Goal: Obtain resource: Obtain resource

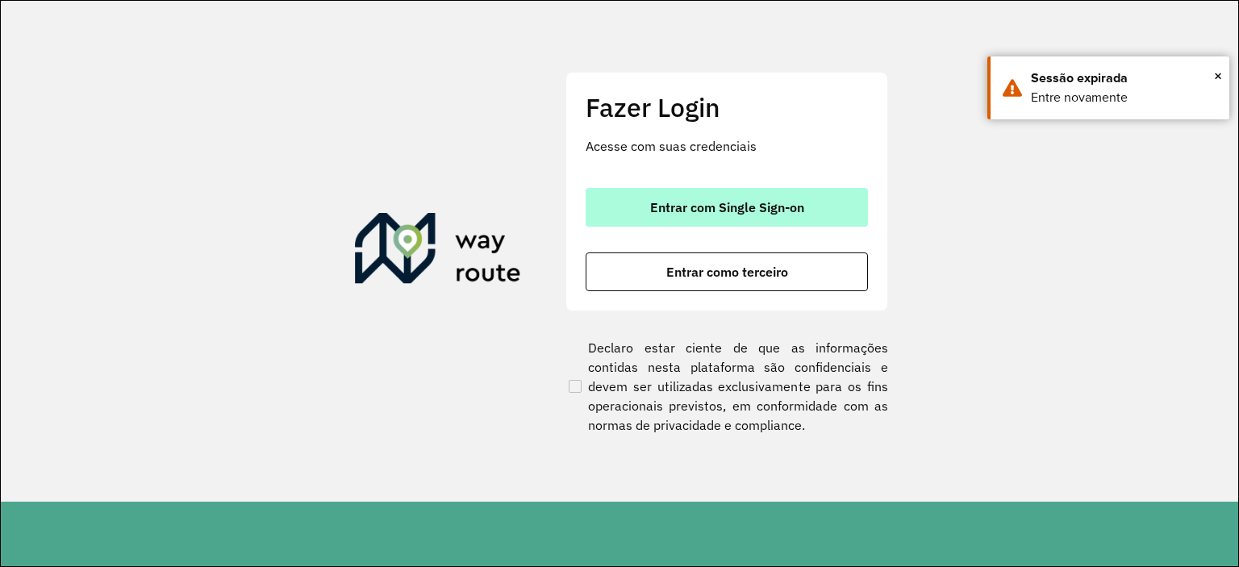
click at [671, 211] on span "Entrar com Single Sign-on" at bounding box center [727, 207] width 154 height 13
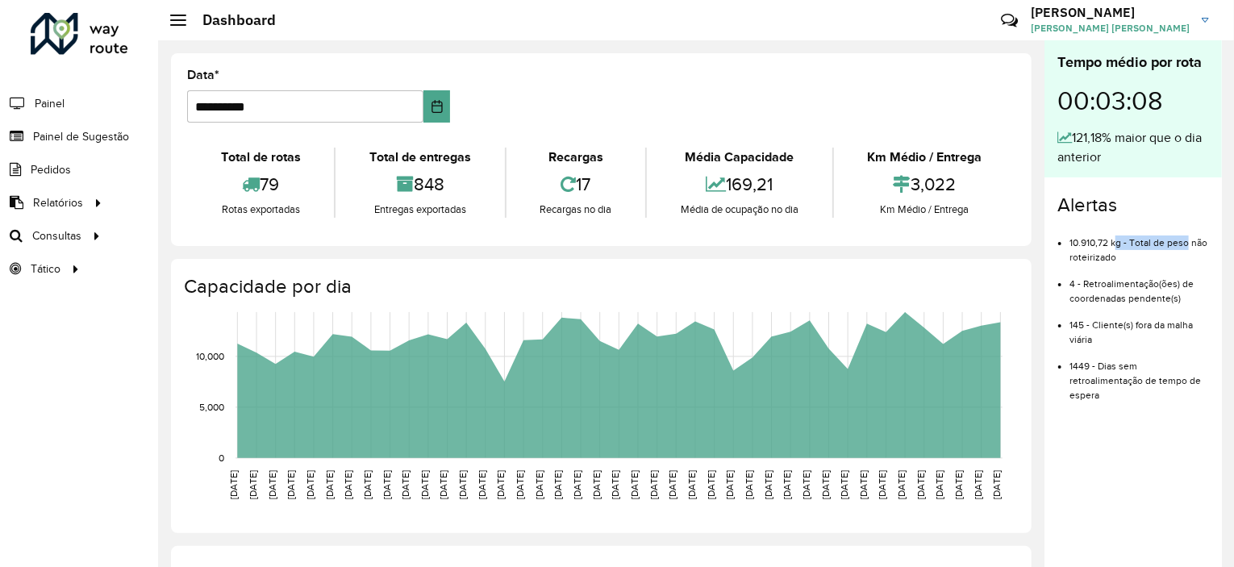
drag, startPoint x: 1113, startPoint y: 244, endPoint x: 1183, endPoint y: 235, distance: 70.7
click at [1183, 235] on li "10.910,72 kg - Total de peso não roteirizado" at bounding box center [1138, 243] width 139 height 41
drag, startPoint x: 1131, startPoint y: 267, endPoint x: 1168, endPoint y: 277, distance: 37.6
click at [1168, 277] on li "4 - Retroalimentação(ões) de coordenadas pendente(s)" at bounding box center [1138, 284] width 139 height 41
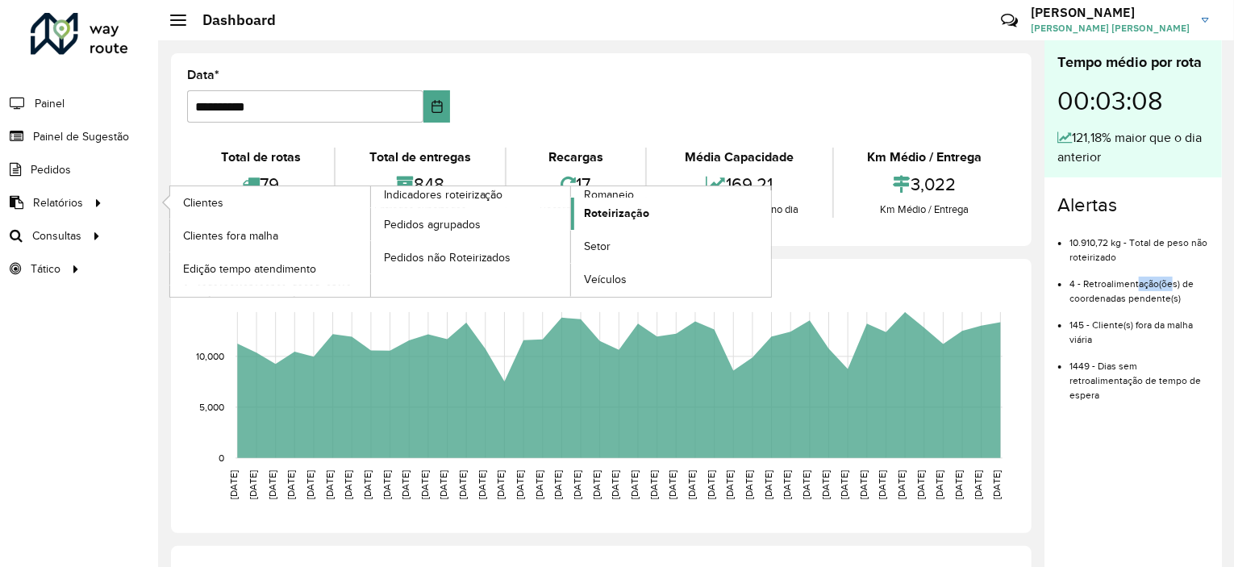
click at [623, 205] on span "Roteirização" at bounding box center [616, 213] width 65 height 17
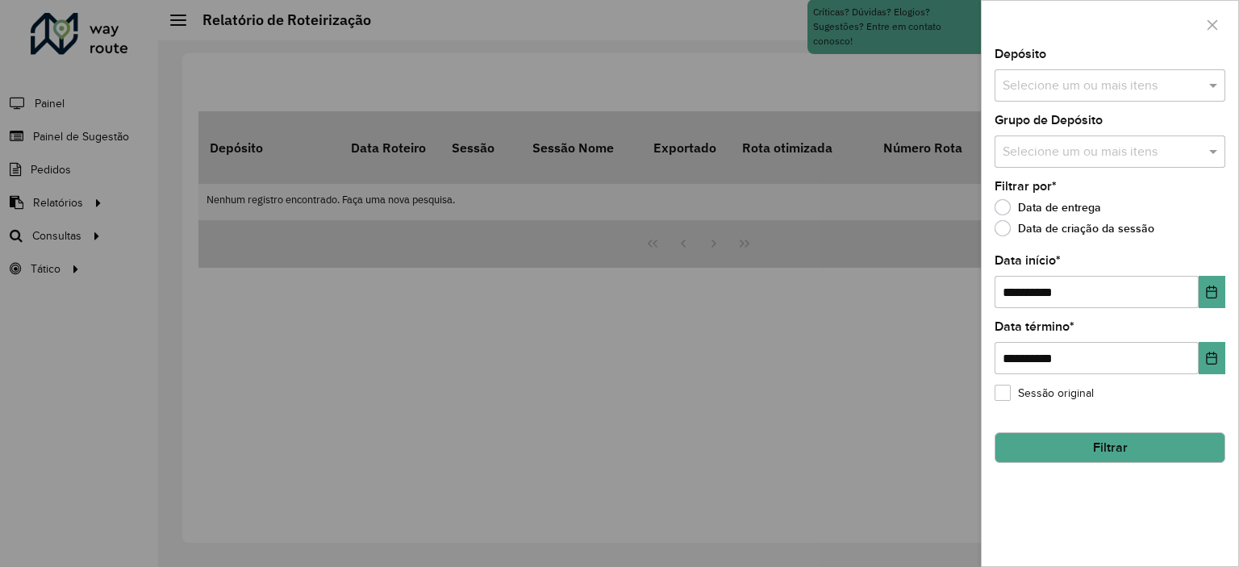
click at [1043, 94] on input "text" at bounding box center [1101, 86] width 206 height 19
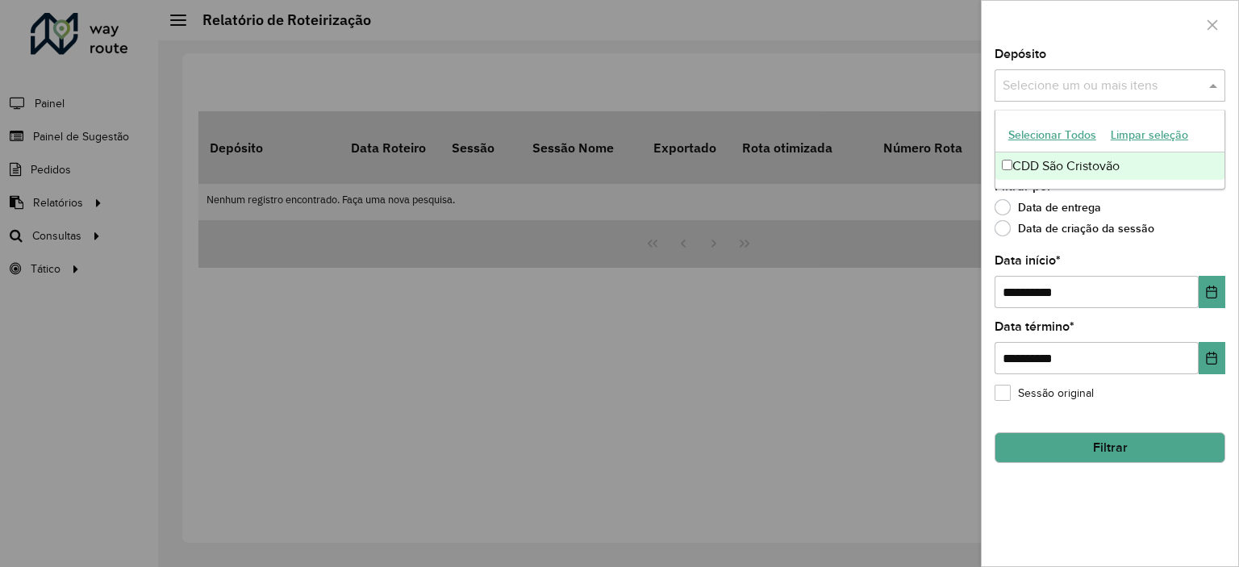
click at [1021, 158] on div "CDD São Cristovão" at bounding box center [1109, 165] width 229 height 27
click at [1145, 31] on div at bounding box center [1109, 25] width 256 height 48
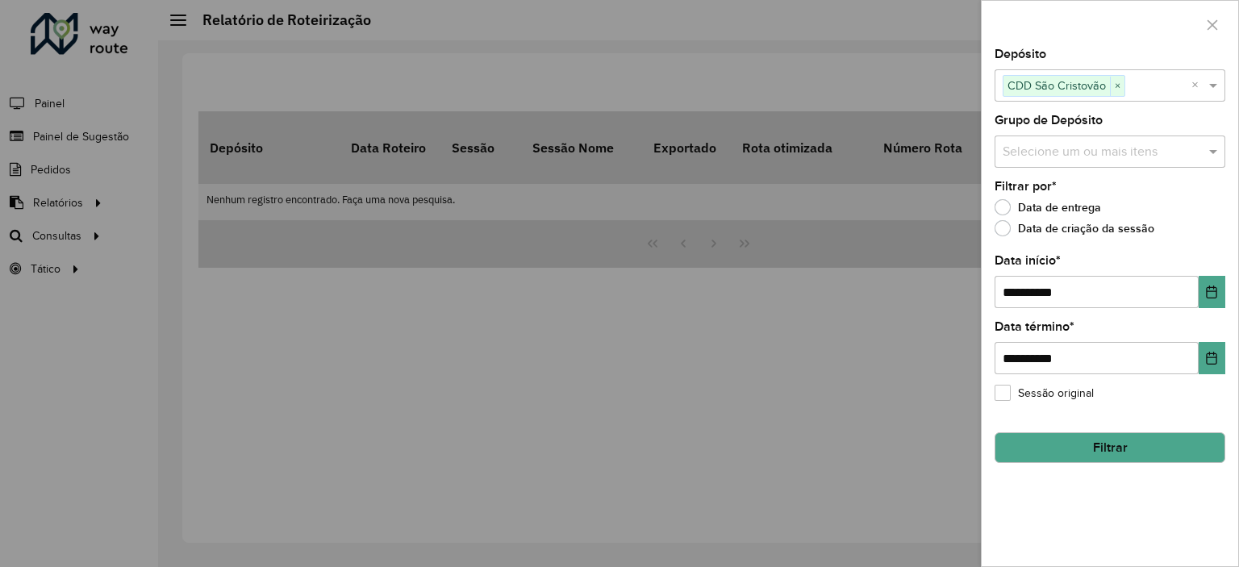
click at [1054, 156] on input "text" at bounding box center [1101, 152] width 206 height 19
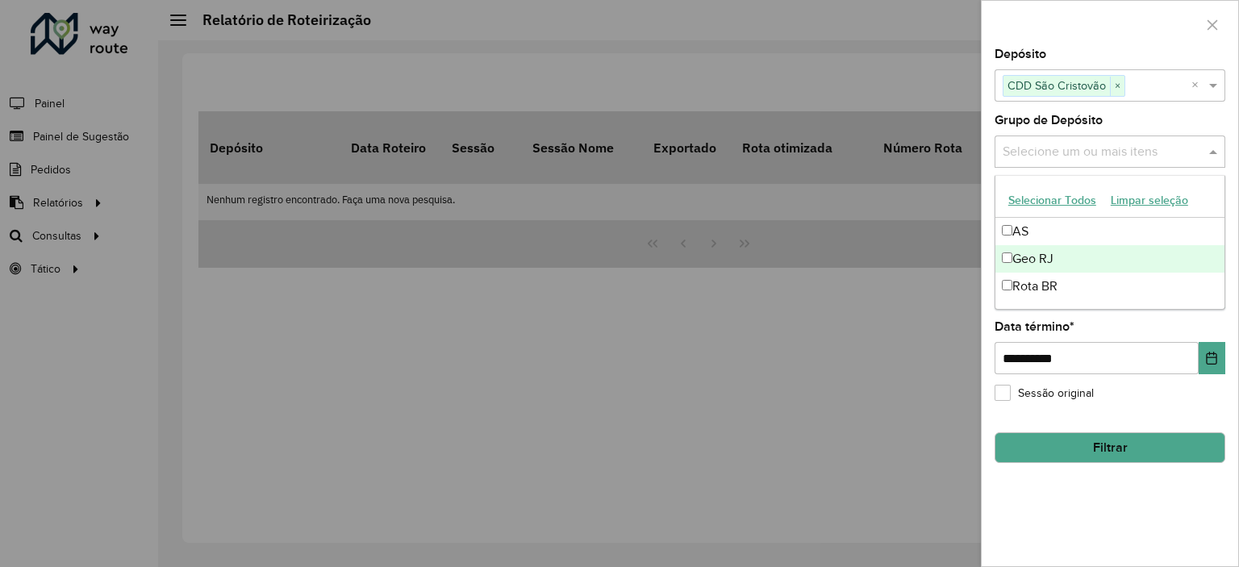
click at [1035, 254] on div "Geo RJ" at bounding box center [1109, 258] width 229 height 27
click at [1119, 113] on div "**********" at bounding box center [1109, 307] width 256 height 518
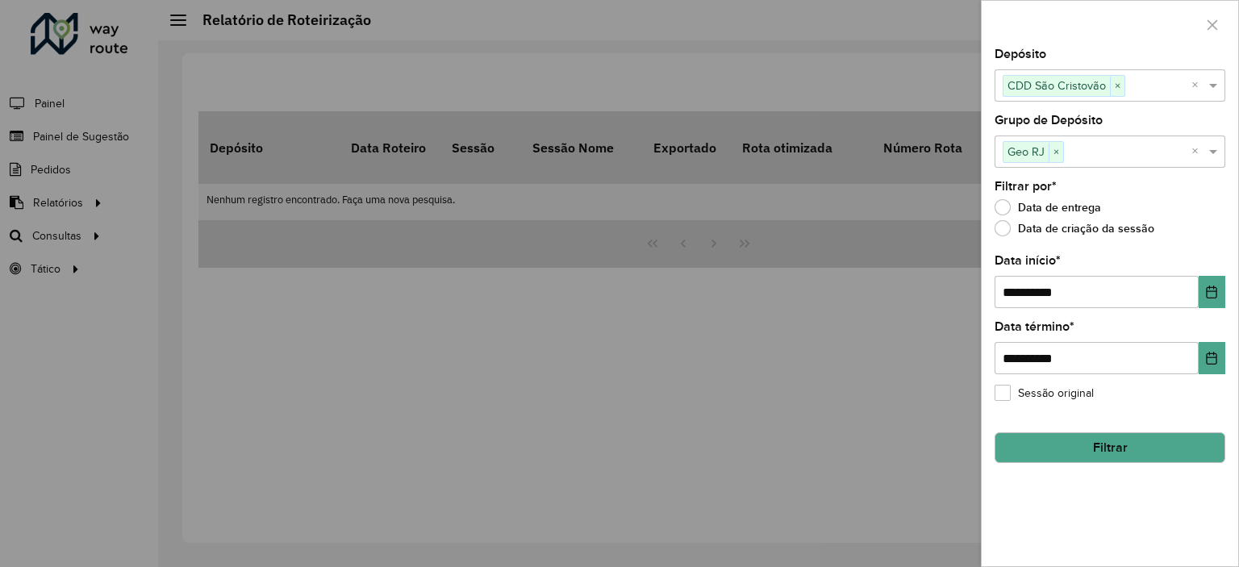
click at [927, 244] on div at bounding box center [619, 283] width 1239 height 567
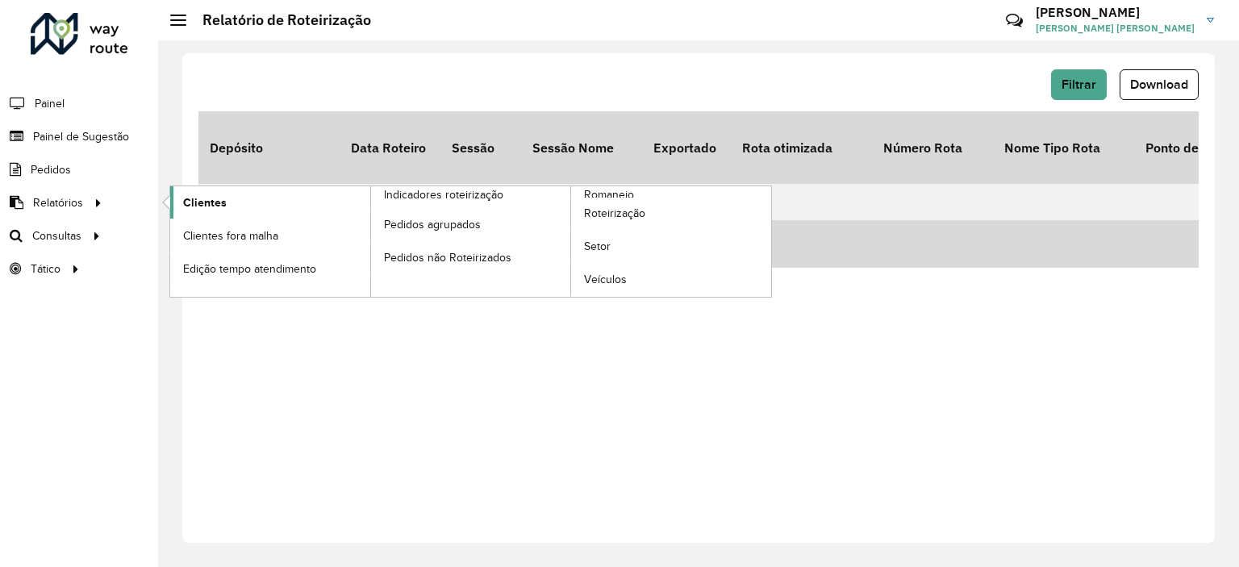
click at [274, 197] on link "Clientes" at bounding box center [270, 202] width 200 height 32
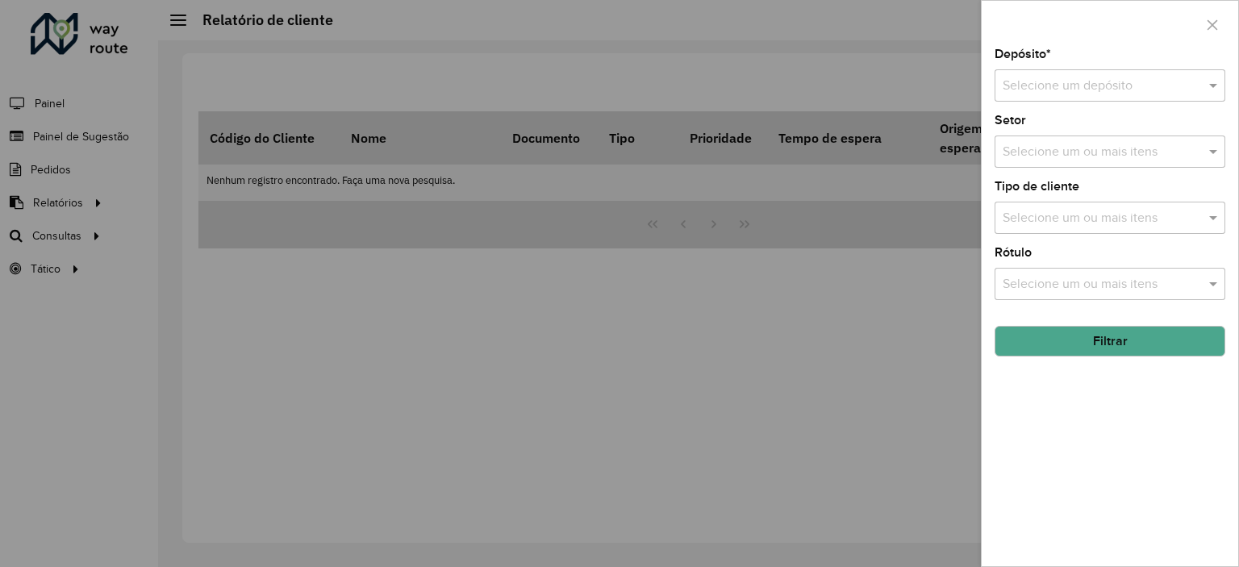
click at [388, 238] on div at bounding box center [619, 283] width 1239 height 567
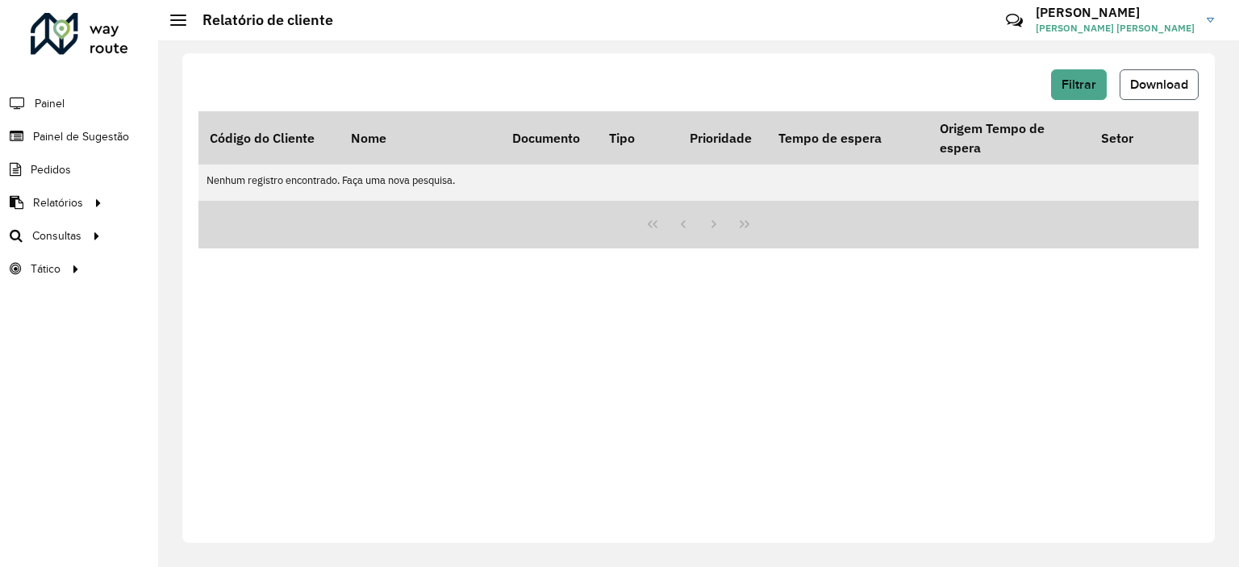
click at [1160, 86] on span "Download" at bounding box center [1159, 84] width 58 height 14
click at [918, 116] on th "Tempo de espera" at bounding box center [847, 137] width 161 height 53
click at [1074, 81] on span "Filtrar" at bounding box center [1078, 84] width 35 height 14
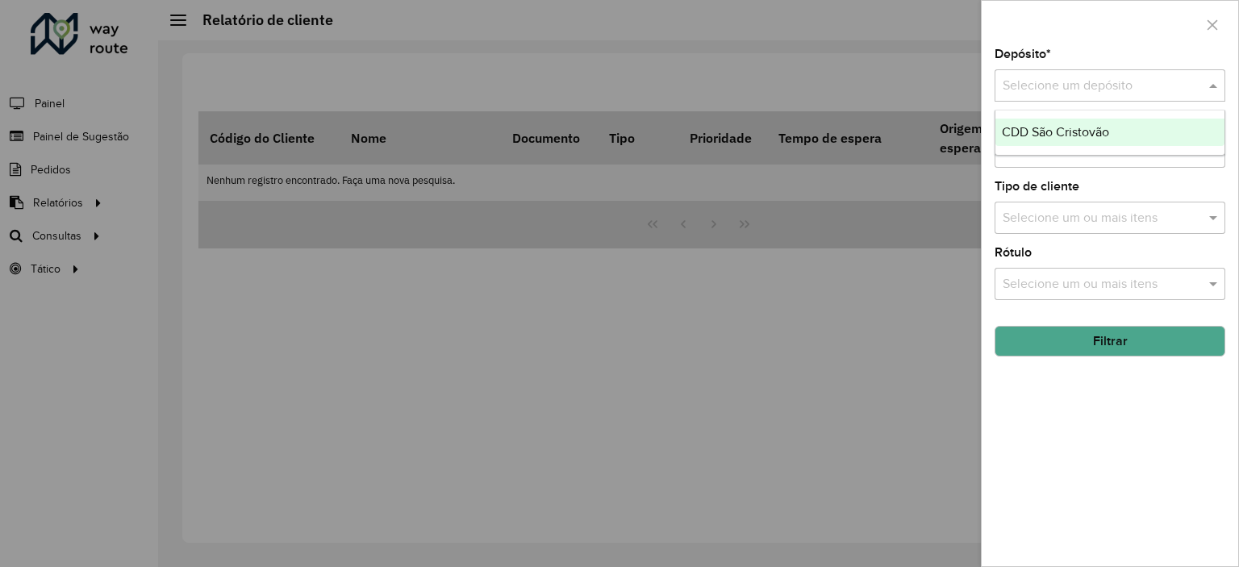
click at [1105, 88] on input "text" at bounding box center [1093, 86] width 182 height 19
click at [1080, 128] on span "CDD São Cristovão" at bounding box center [1054, 132] width 107 height 14
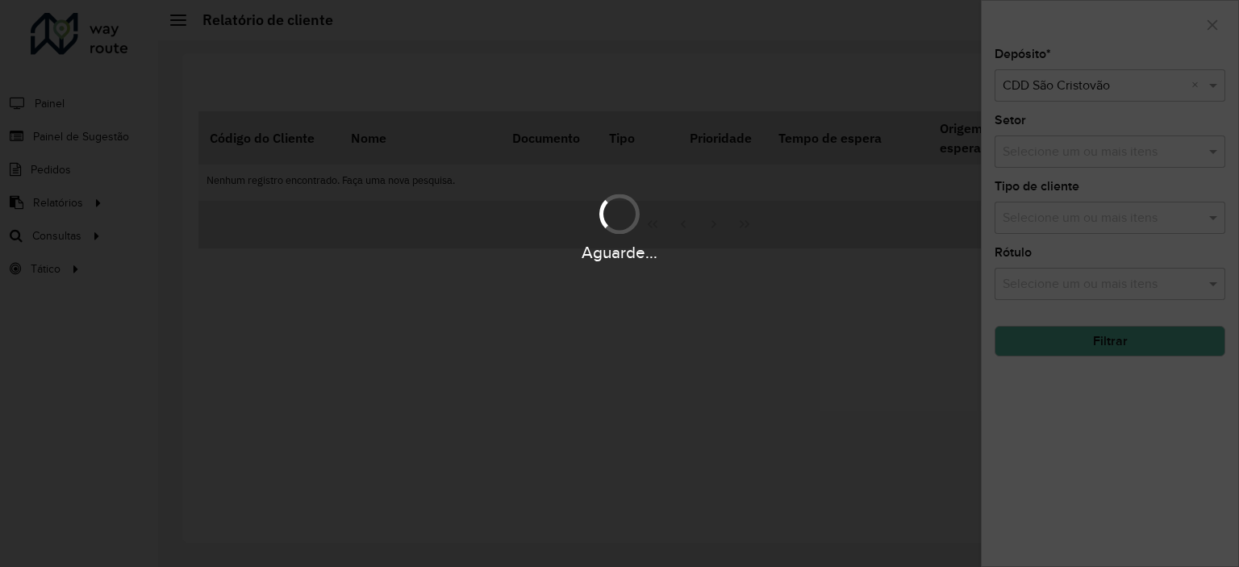
click at [1082, 144] on div "Aguarde..." at bounding box center [619, 283] width 1239 height 567
click at [1084, 151] on div "Aguarde..." at bounding box center [619, 283] width 1239 height 567
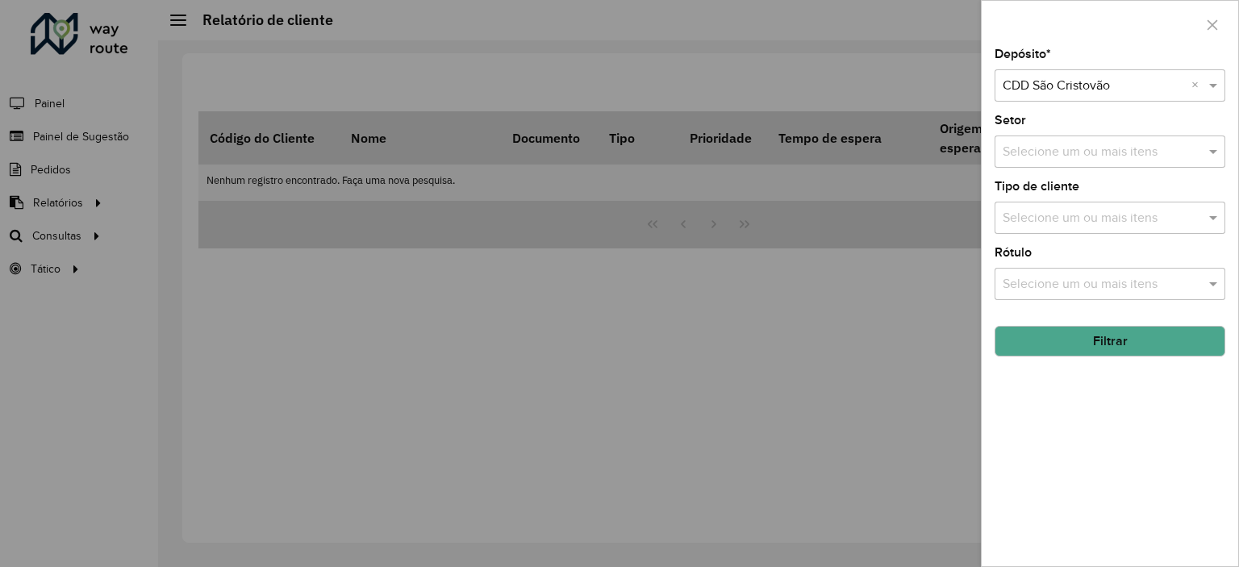
click at [1084, 151] on input "text" at bounding box center [1101, 152] width 206 height 19
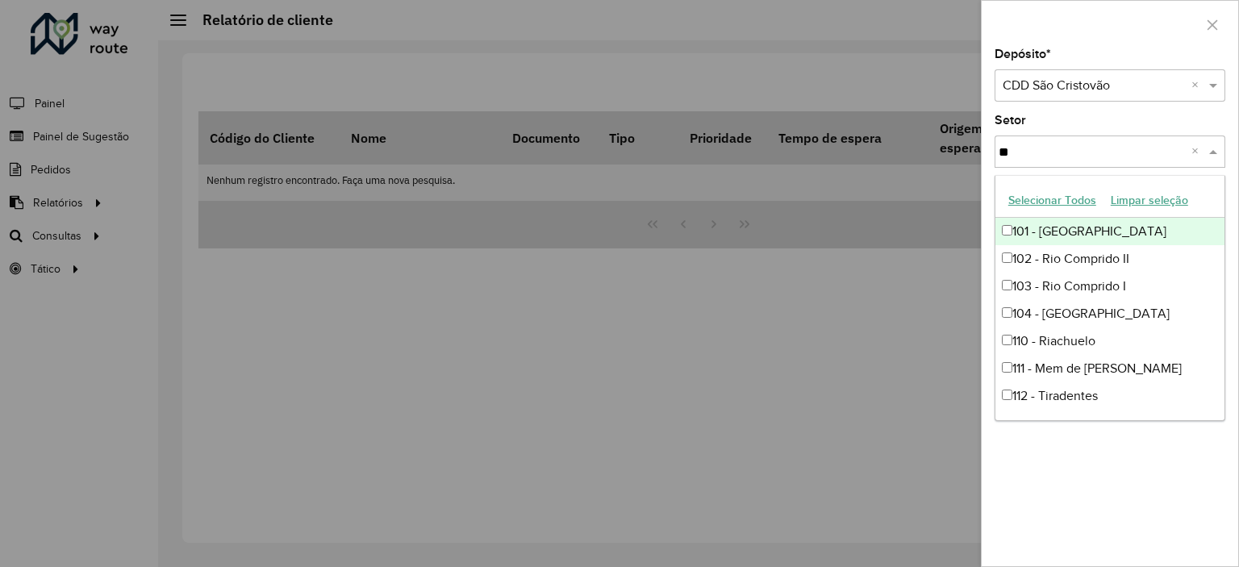
type input "***"
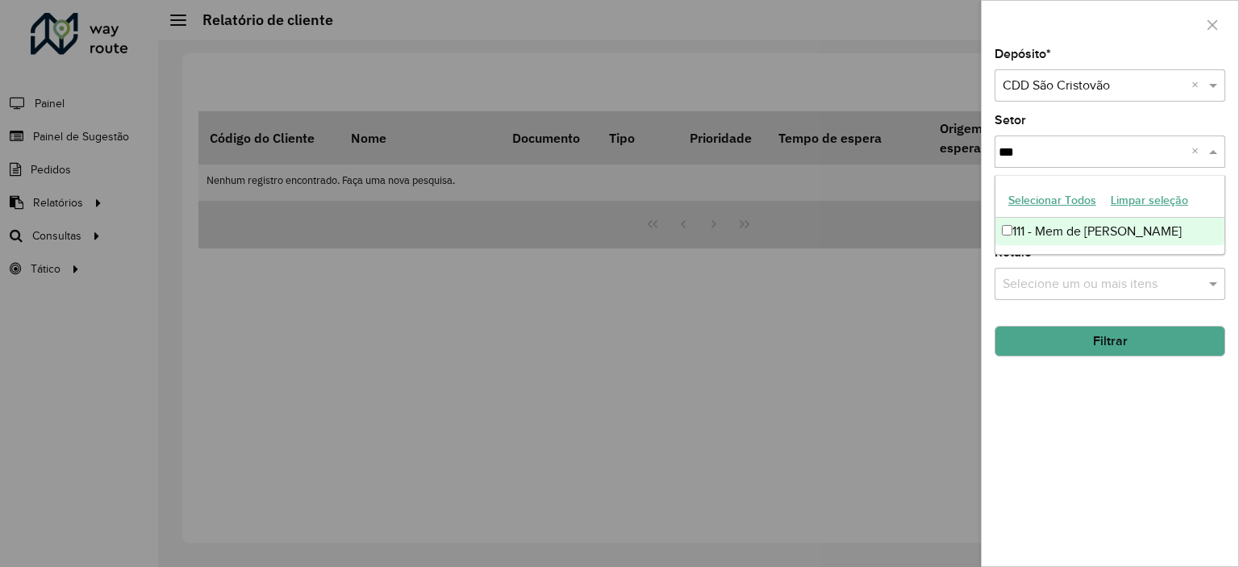
click at [1061, 231] on div "111 - Mem de [PERSON_NAME]" at bounding box center [1109, 231] width 229 height 27
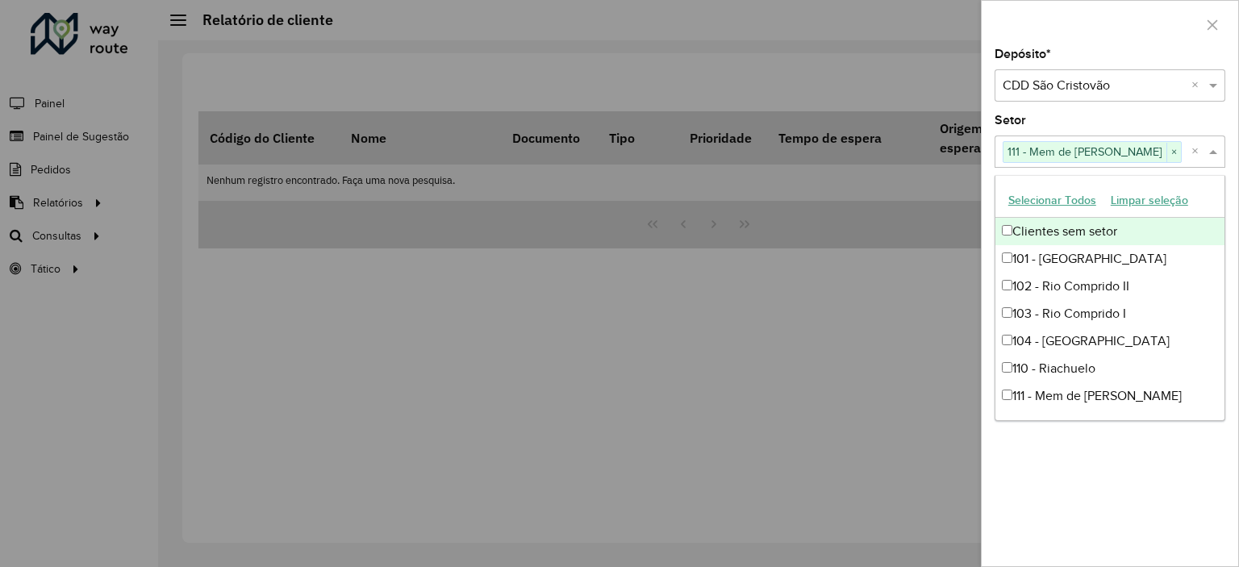
click at [1138, 127] on div "Setor Selecione um ou mais itens 111 - Mem de Sá × ×" at bounding box center [1109, 140] width 231 height 53
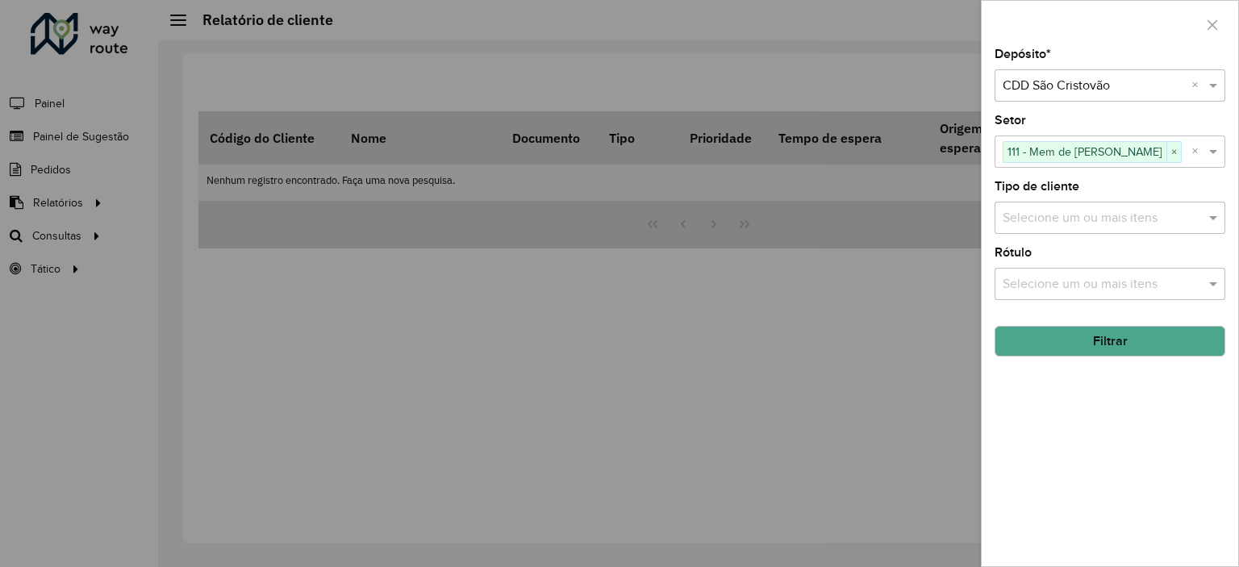
click at [1097, 205] on div "Selecione um ou mais itens" at bounding box center [1109, 218] width 231 height 32
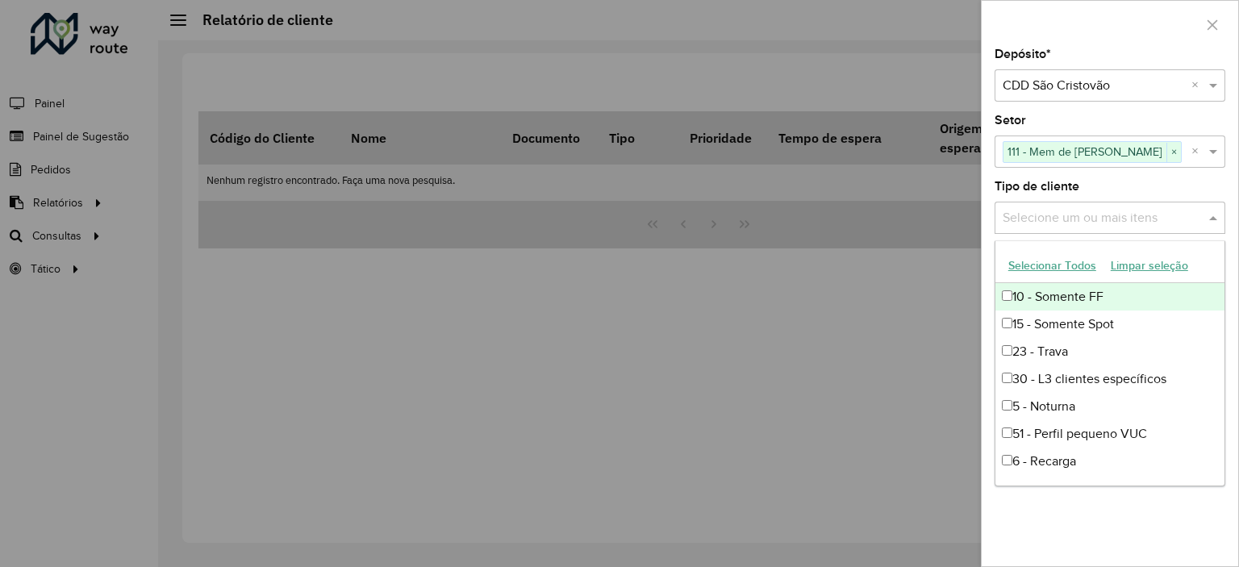
click at [297, 97] on div at bounding box center [619, 283] width 1239 height 567
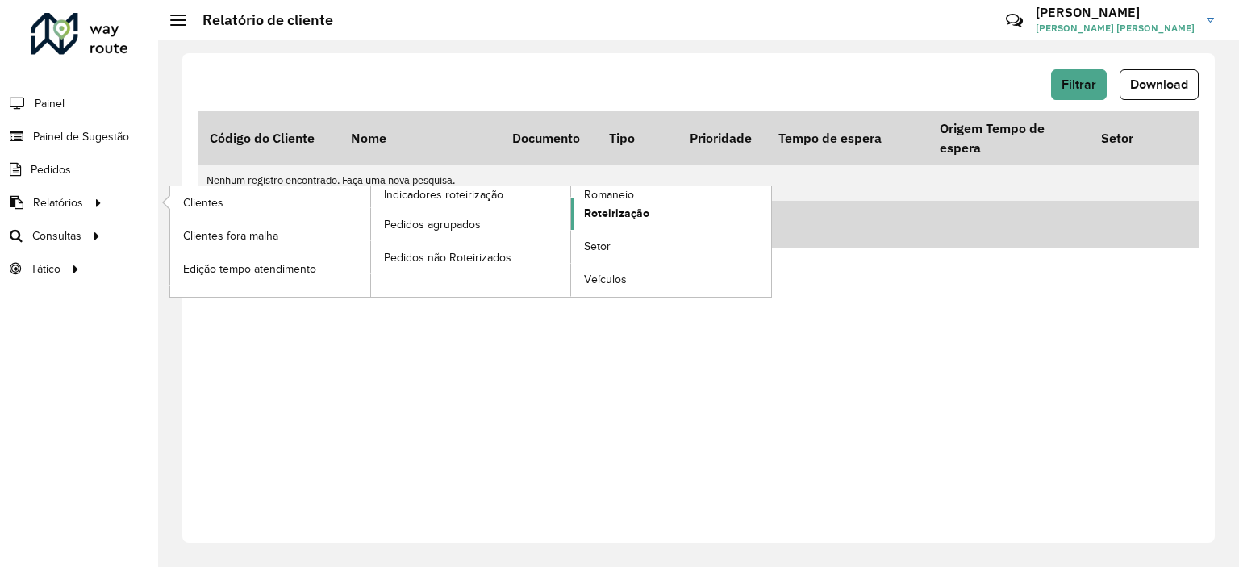
click at [635, 206] on span "Roteirização" at bounding box center [616, 213] width 65 height 17
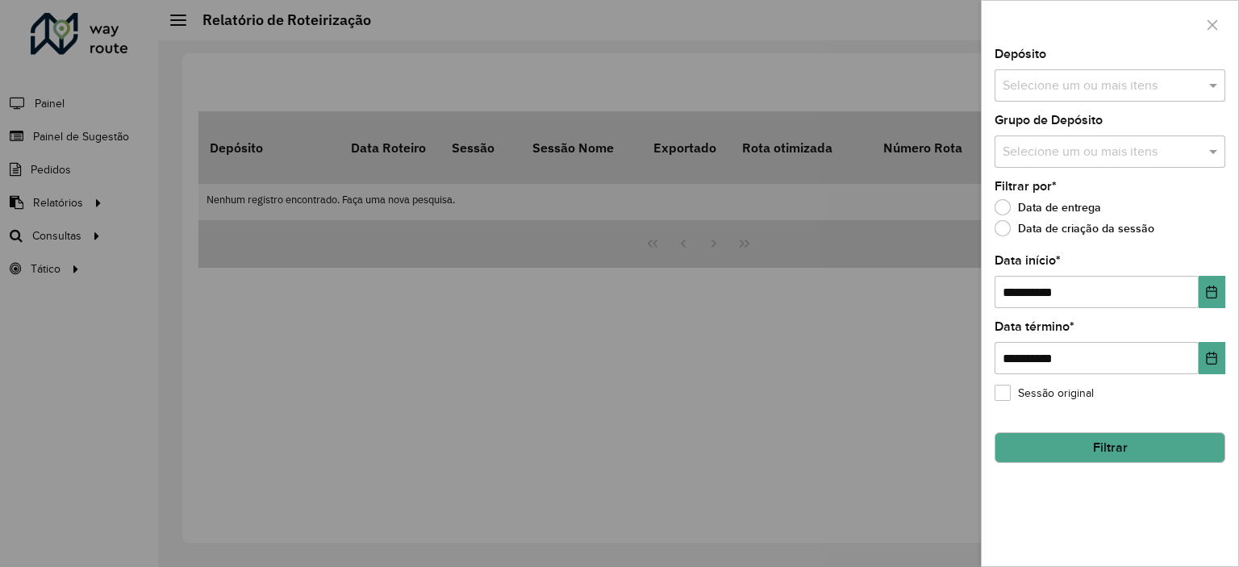
click at [1129, 57] on div "Depósito Selecione um ou mais itens" at bounding box center [1109, 74] width 231 height 53
click at [1126, 77] on input "text" at bounding box center [1101, 86] width 206 height 19
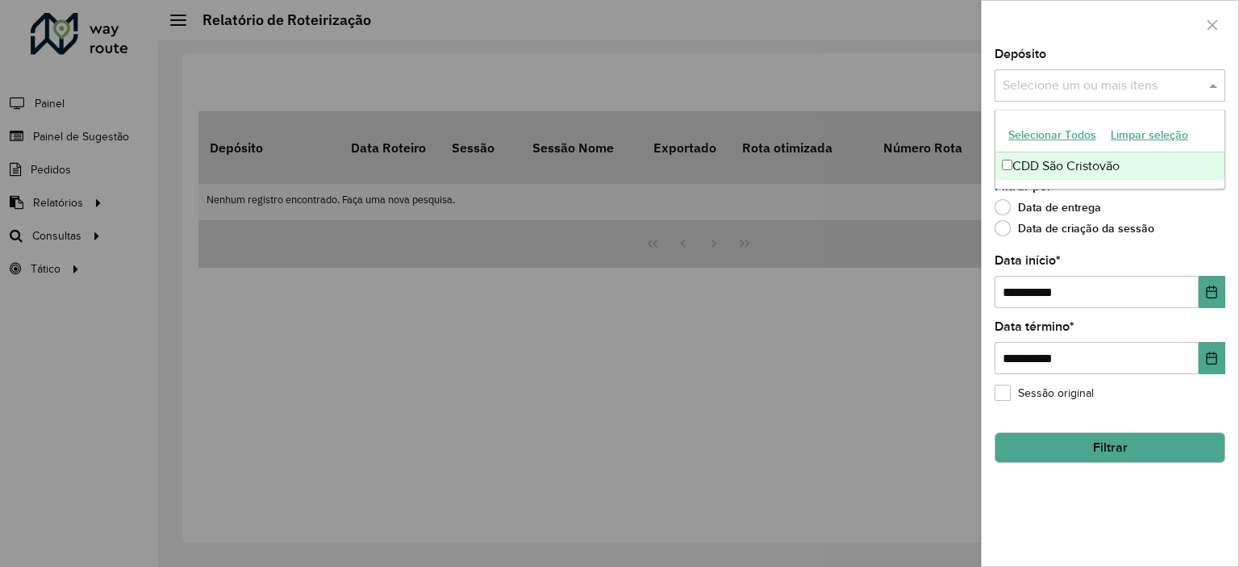
click at [1084, 160] on div "CDD São Cristovão" at bounding box center [1109, 165] width 229 height 27
click at [1132, 46] on div at bounding box center [1109, 25] width 256 height 48
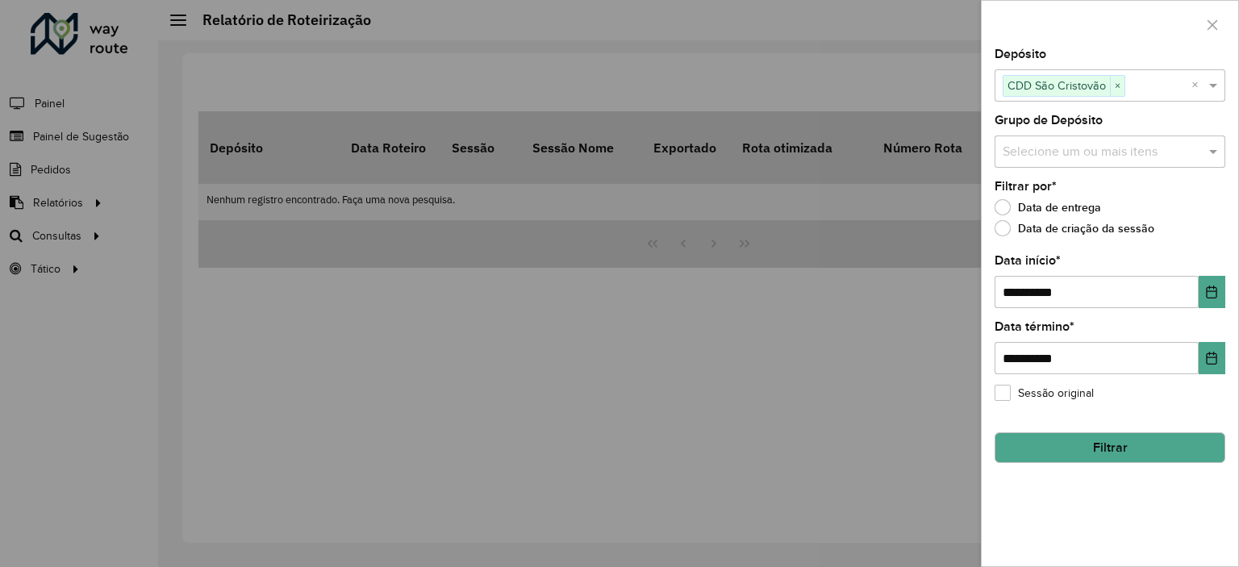
click at [1121, 143] on input "text" at bounding box center [1101, 152] width 206 height 19
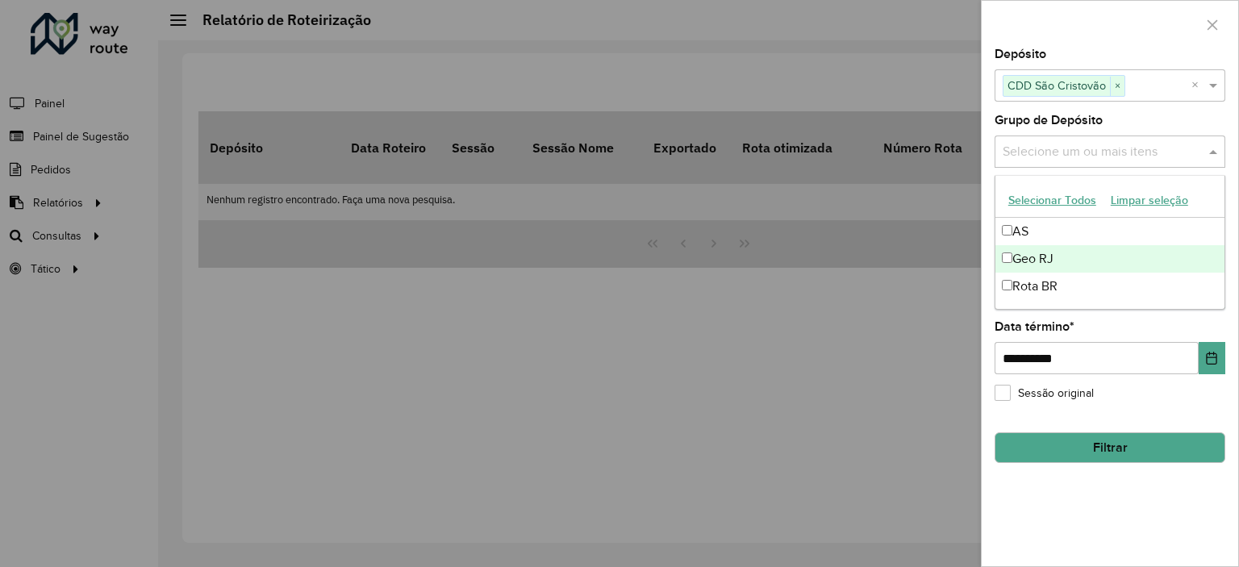
click at [1029, 255] on div "Geo RJ" at bounding box center [1109, 258] width 229 height 27
click at [1123, 27] on div at bounding box center [1109, 25] width 256 height 48
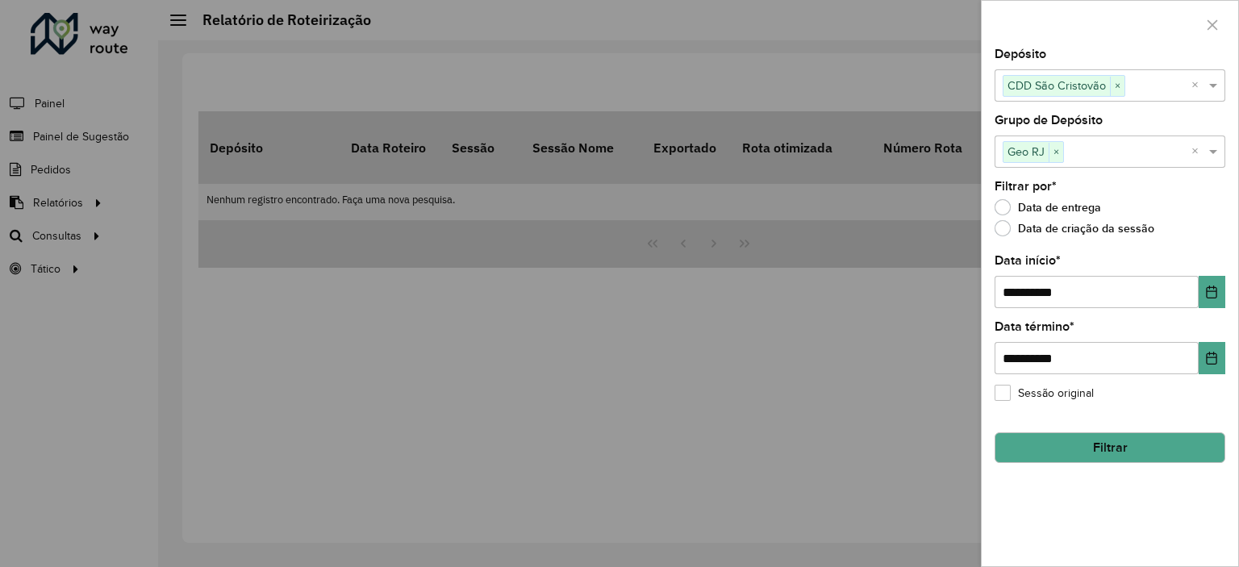
click at [1227, 289] on div "**********" at bounding box center [1109, 307] width 256 height 518
click at [1219, 282] on button "Choose Date" at bounding box center [1211, 292] width 27 height 32
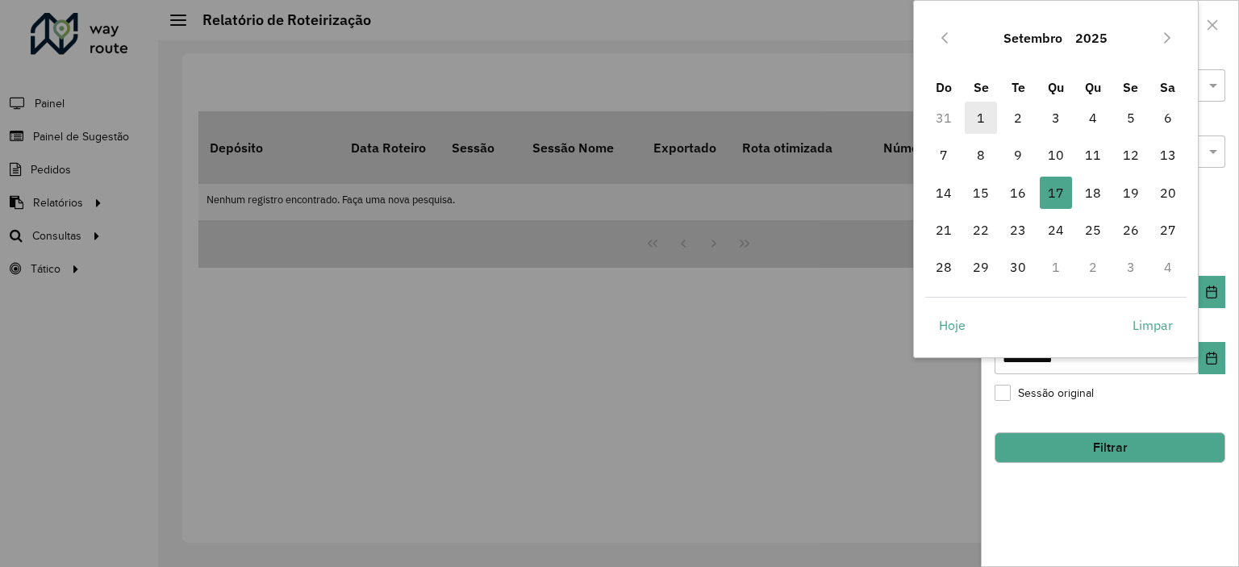
click at [983, 110] on span "1" at bounding box center [980, 118] width 32 height 32
type input "**********"
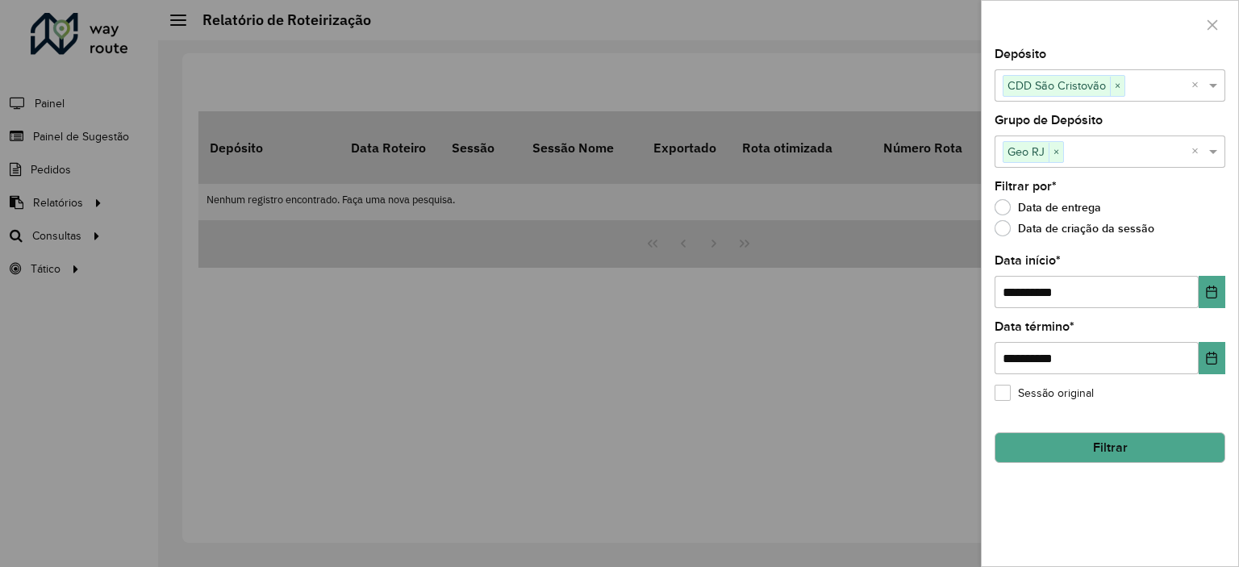
click at [1143, 448] on button "Filtrar" at bounding box center [1109, 447] width 231 height 31
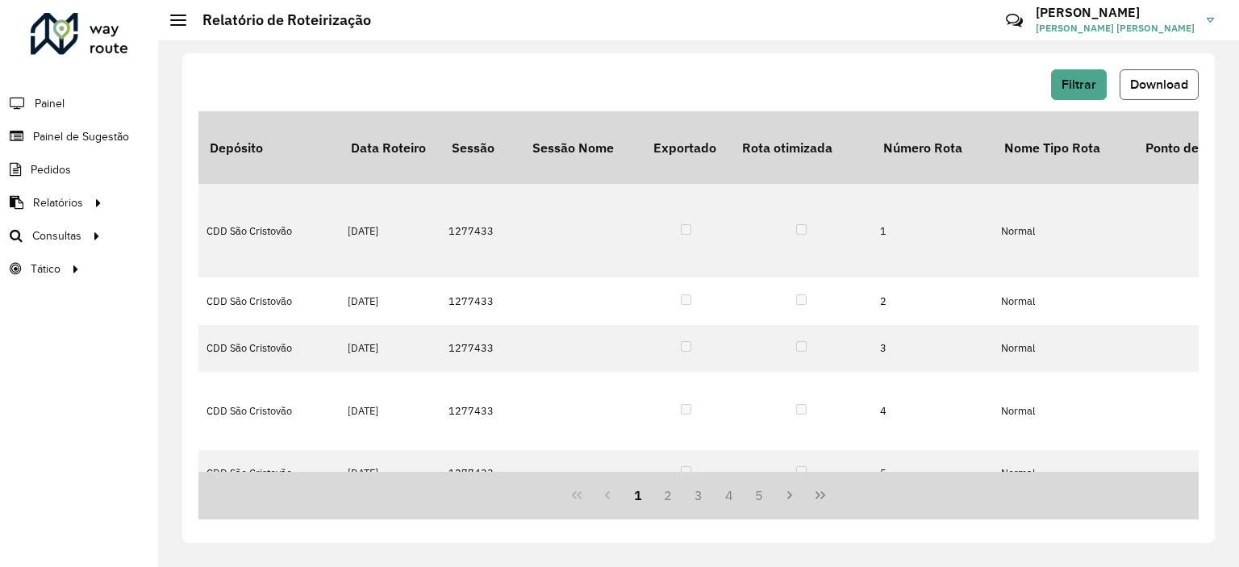
click at [1135, 86] on span "Download" at bounding box center [1159, 84] width 58 height 14
click at [1089, 86] on span "Filtrar" at bounding box center [1078, 84] width 35 height 14
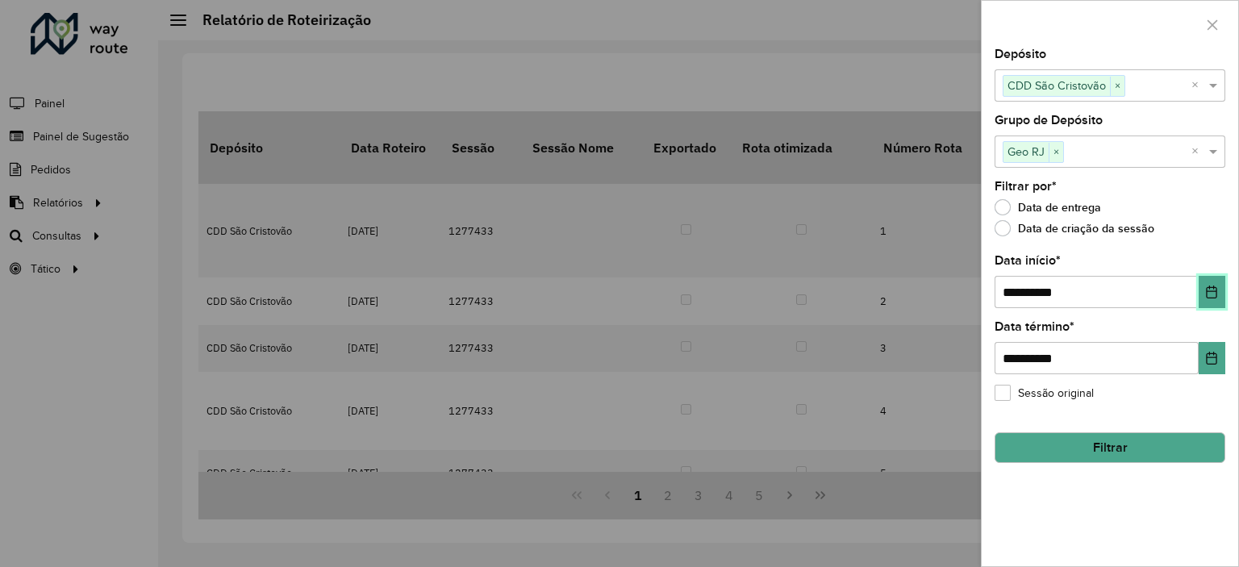
click at [1209, 289] on icon "Choose Date" at bounding box center [1211, 291] width 13 height 13
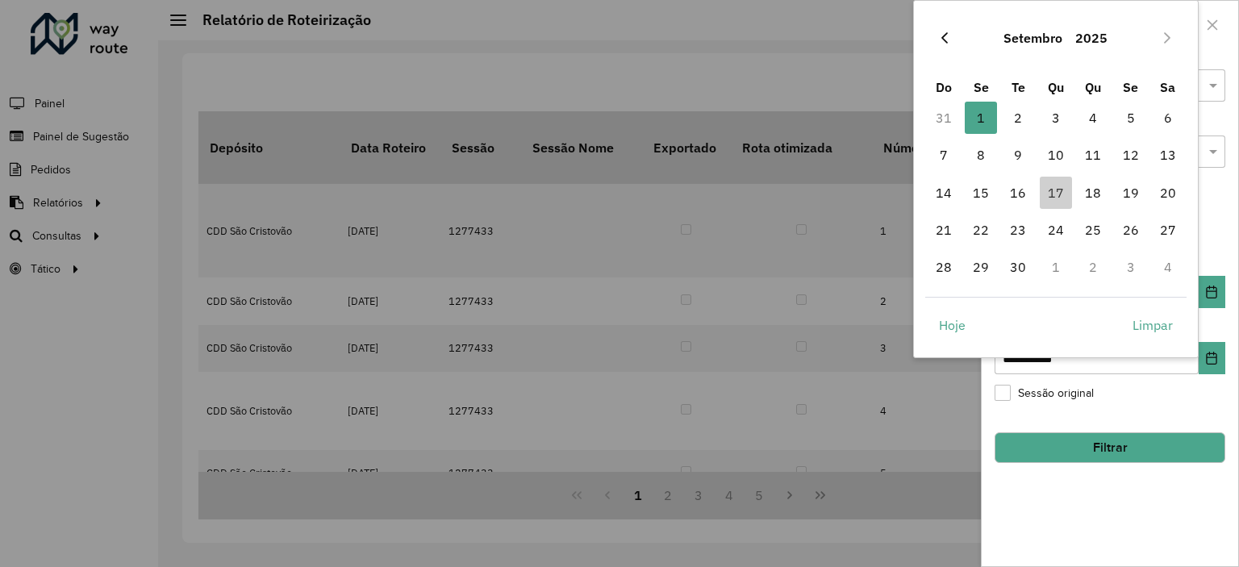
click at [953, 31] on button "Previous Month" at bounding box center [944, 38] width 26 height 26
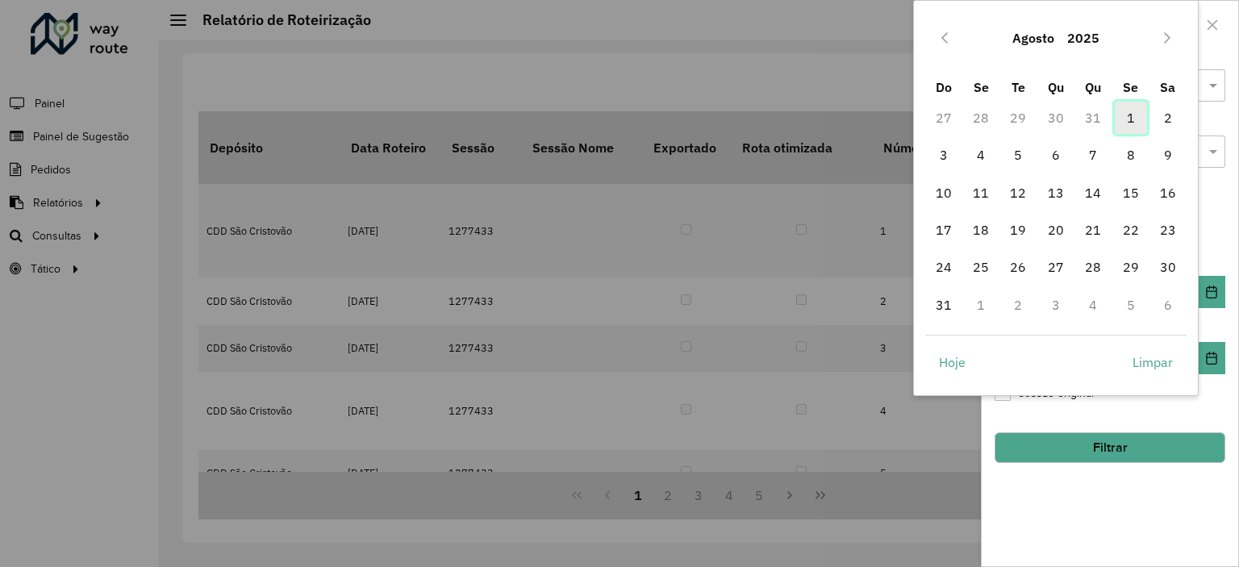
click at [1126, 113] on span "1" at bounding box center [1130, 118] width 32 height 32
type input "**********"
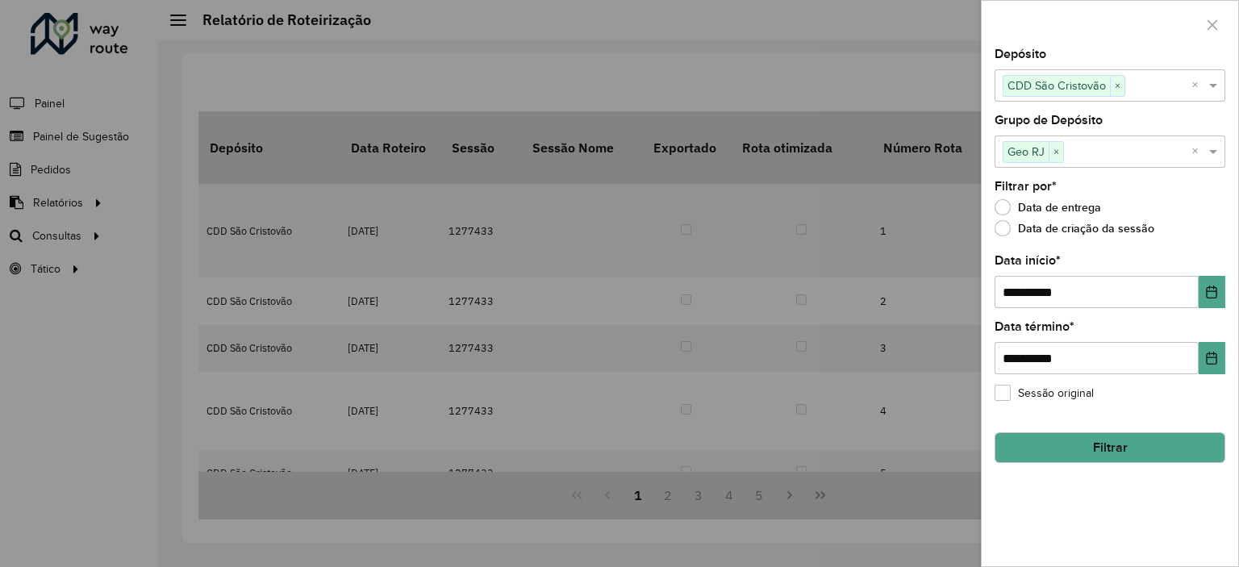
click at [1225, 352] on div "**********" at bounding box center [1109, 307] width 256 height 518
click at [1214, 352] on icon "Choose Date" at bounding box center [1211, 358] width 10 height 13
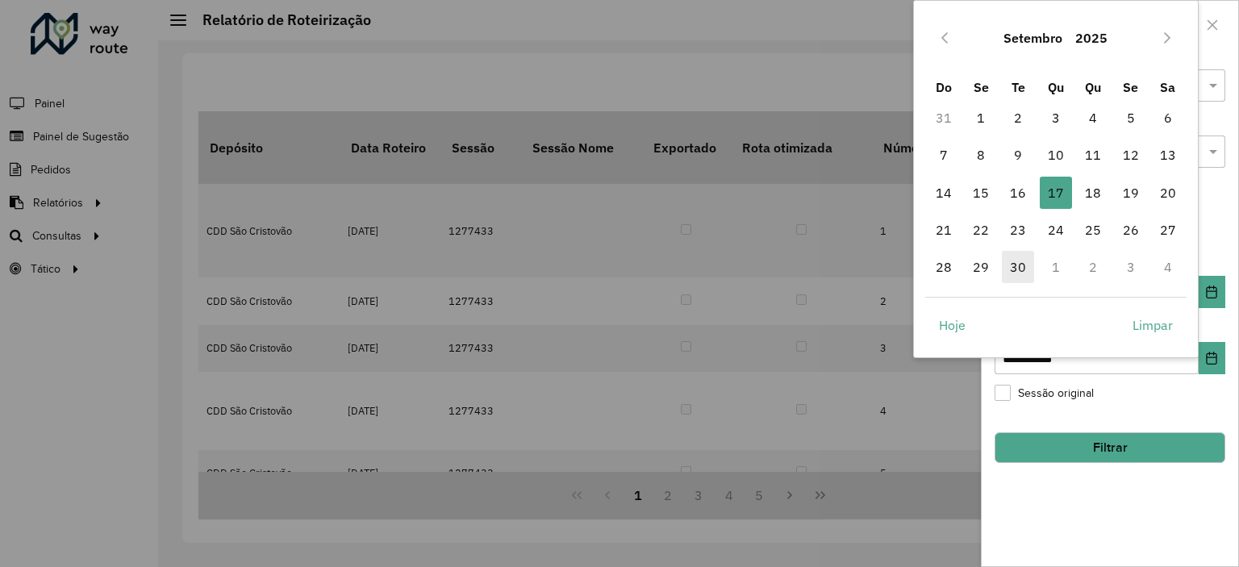
click at [1026, 264] on span "30" at bounding box center [1017, 267] width 32 height 32
type input "**********"
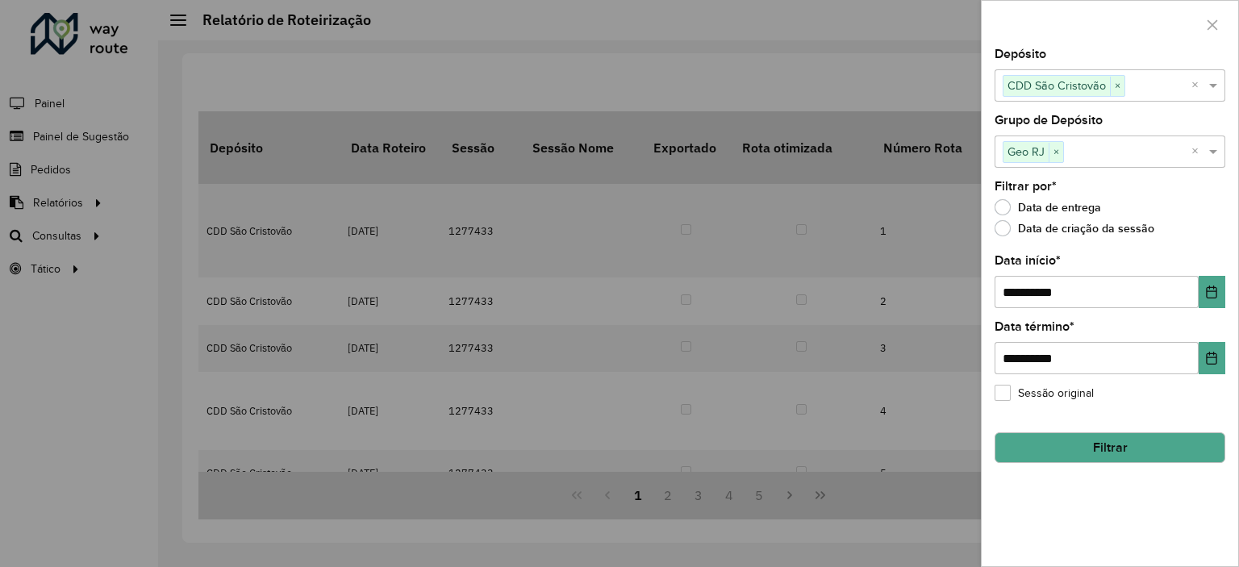
click at [1103, 157] on input "text" at bounding box center [1127, 152] width 127 height 19
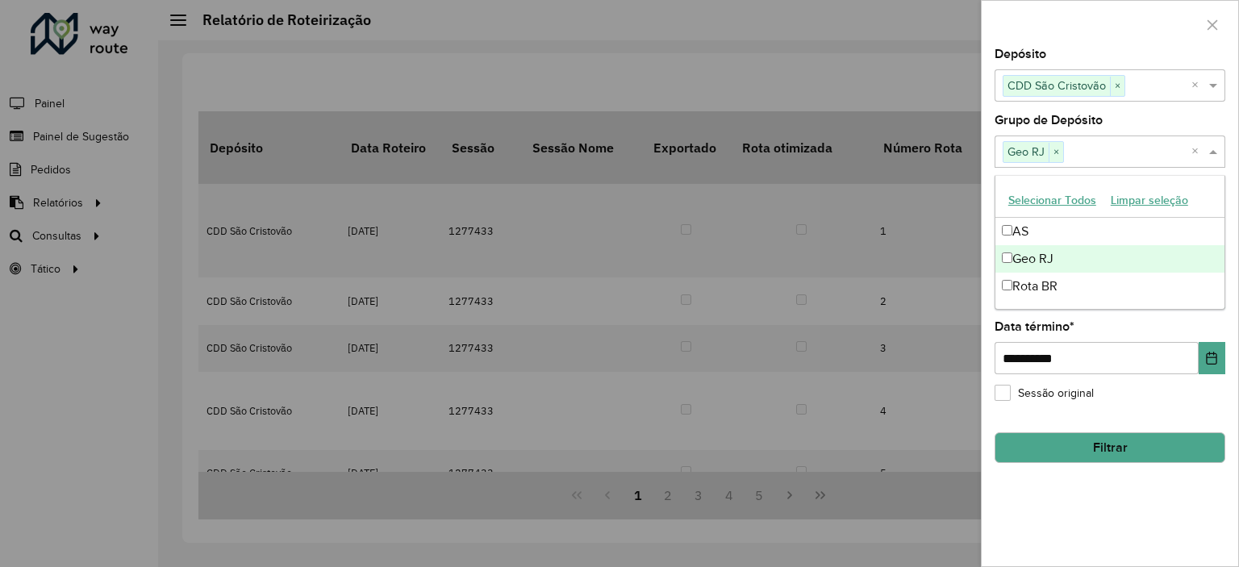
click at [1114, 160] on div "Selecione um ou mais itens Geo RJ ×" at bounding box center [1092, 152] width 197 height 30
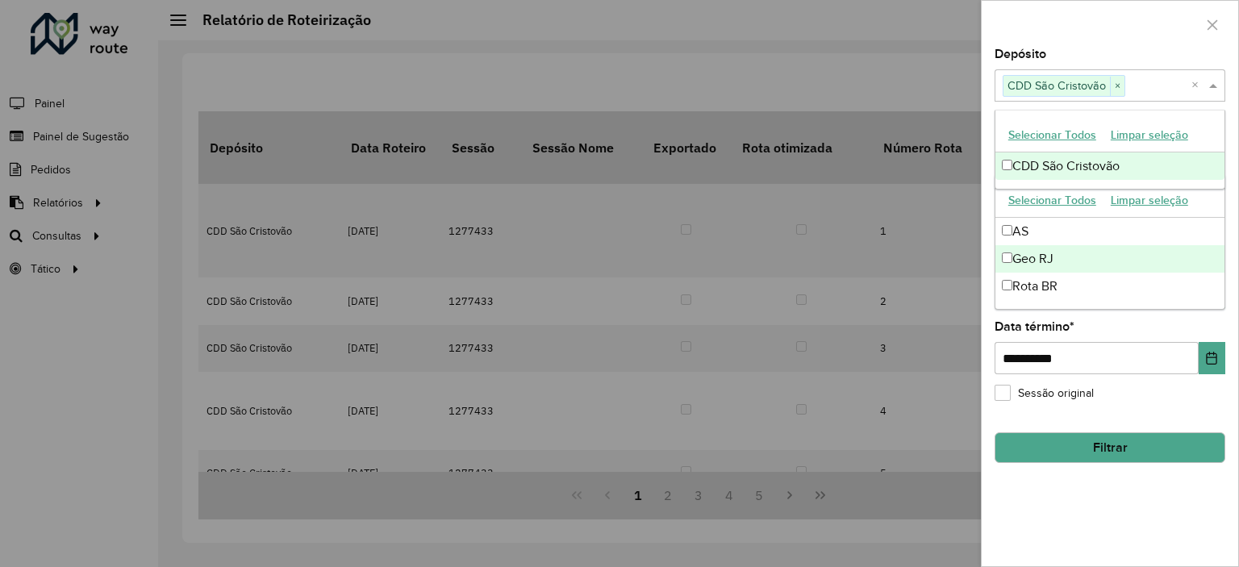
click at [1142, 86] on input "text" at bounding box center [1158, 86] width 66 height 19
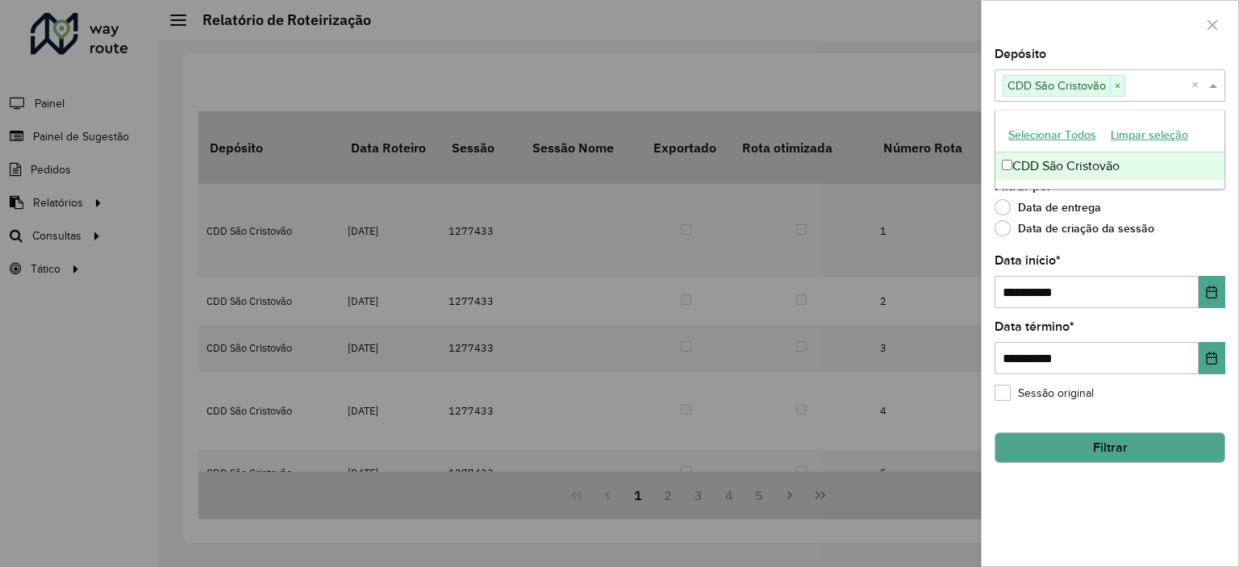
click at [1142, 86] on input "text" at bounding box center [1158, 86] width 66 height 19
click at [1131, 455] on button "Filtrar" at bounding box center [1109, 447] width 231 height 31
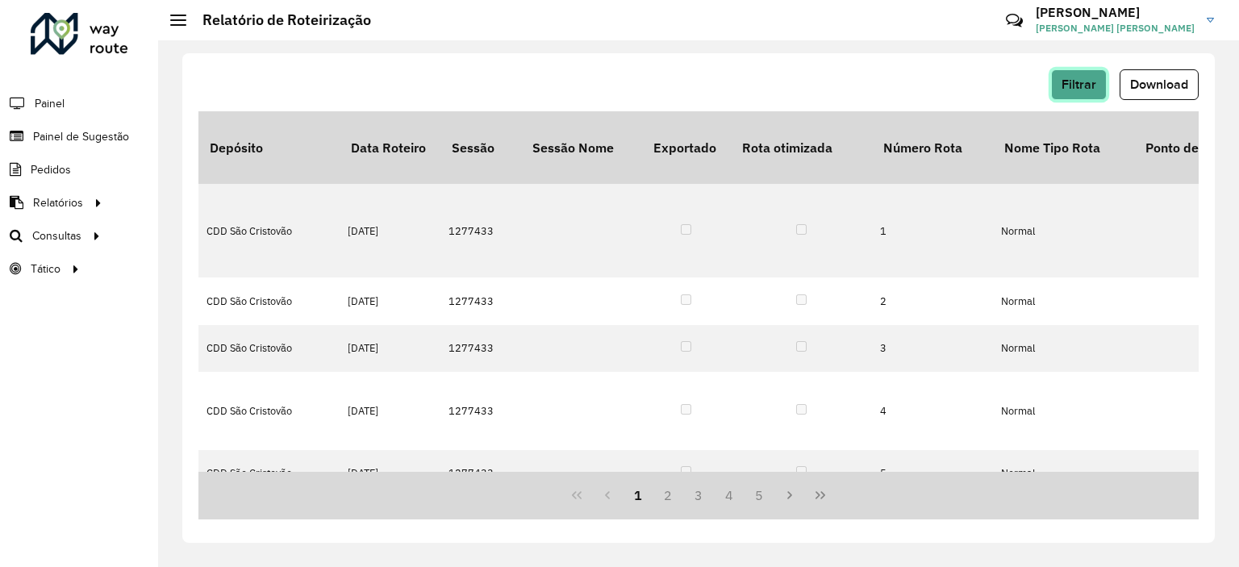
click at [1068, 81] on span "Filtrar" at bounding box center [1078, 84] width 35 height 14
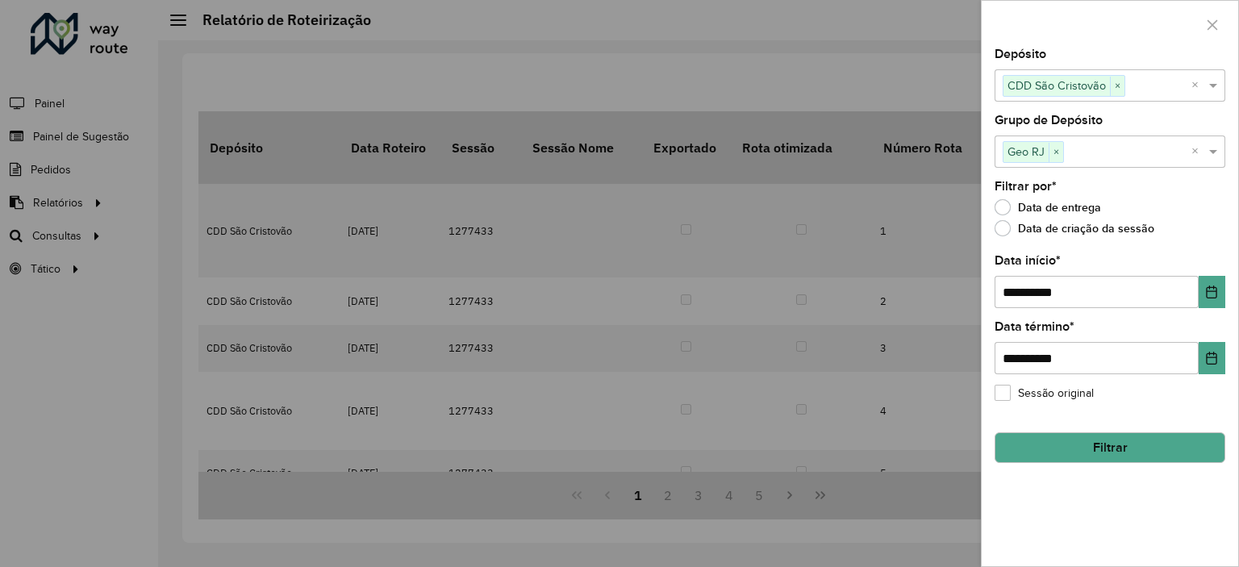
click at [1080, 449] on button "Filtrar" at bounding box center [1109, 447] width 231 height 31
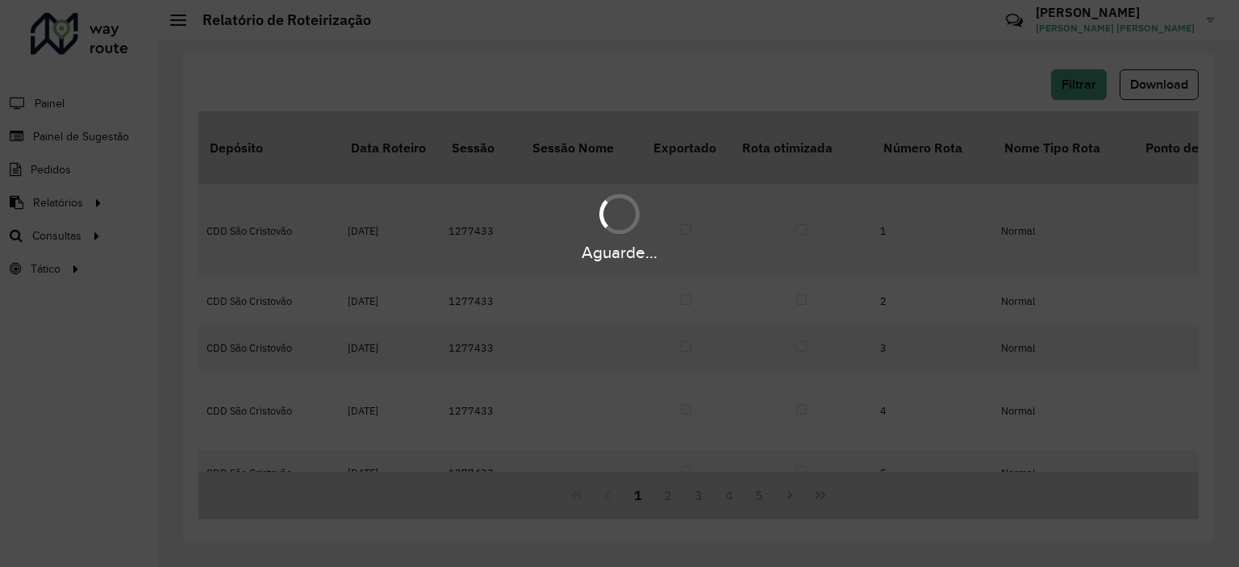
click at [1077, 77] on div "Aguarde..." at bounding box center [619, 283] width 1239 height 567
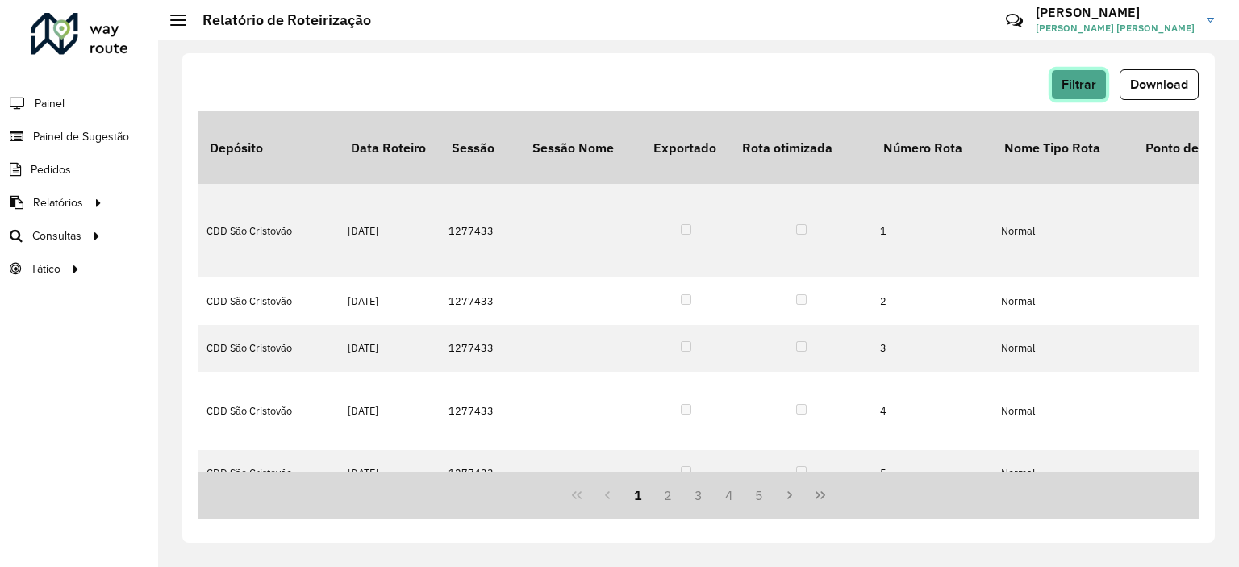
click at [1077, 77] on button "Filtrar" at bounding box center [1079, 84] width 56 height 31
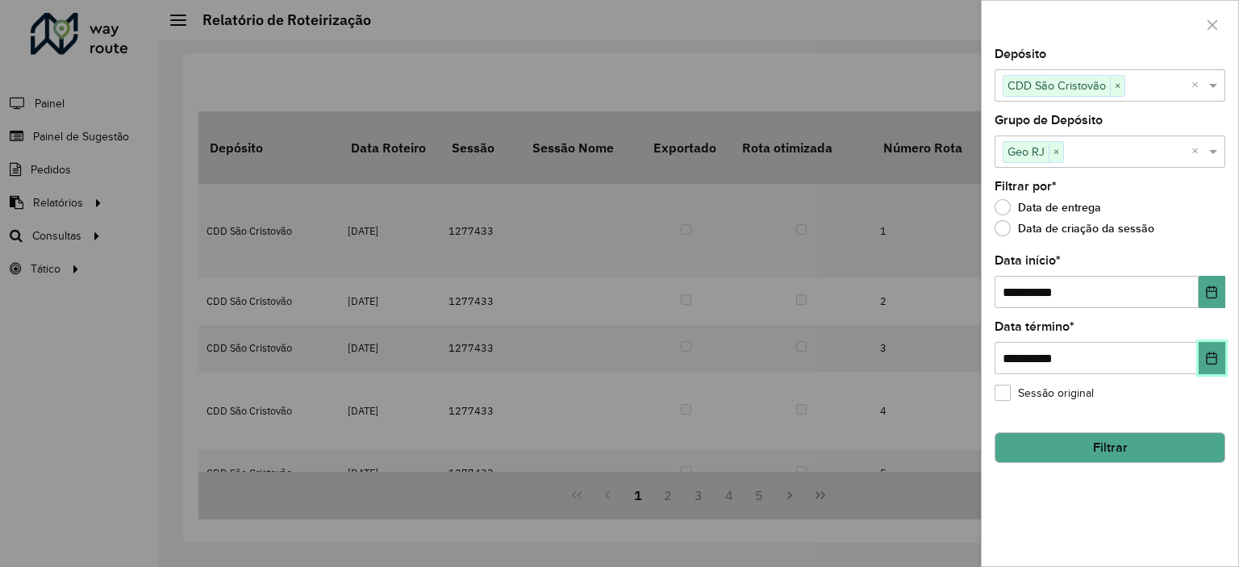
click at [1219, 360] on button "Choose Date" at bounding box center [1211, 358] width 27 height 32
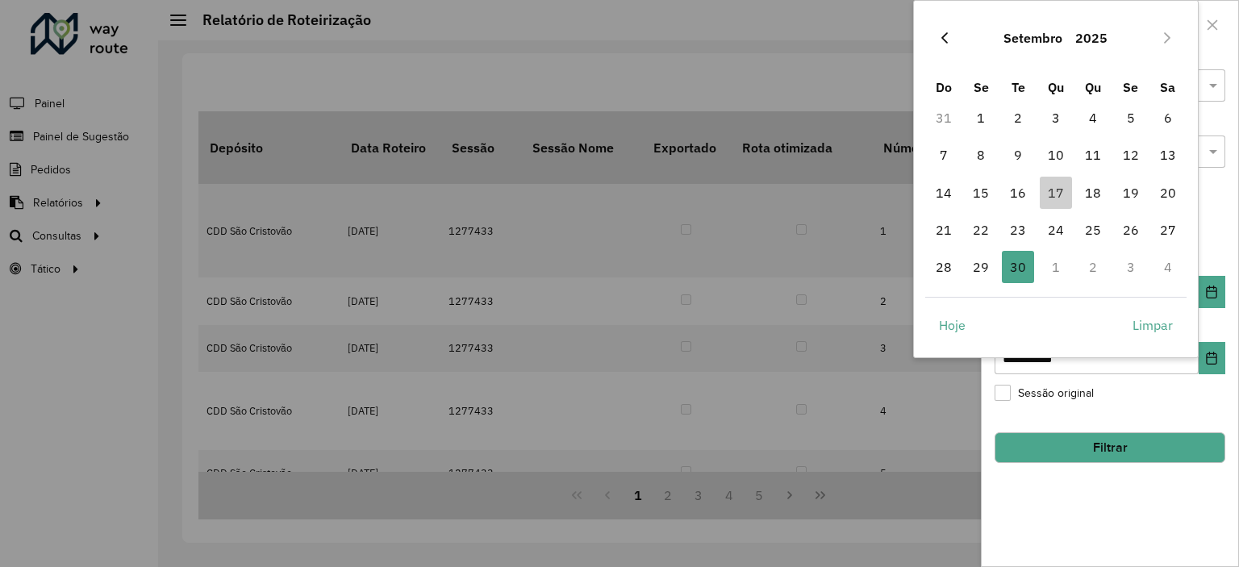
click at [950, 35] on button "Previous Month" at bounding box center [944, 38] width 26 height 26
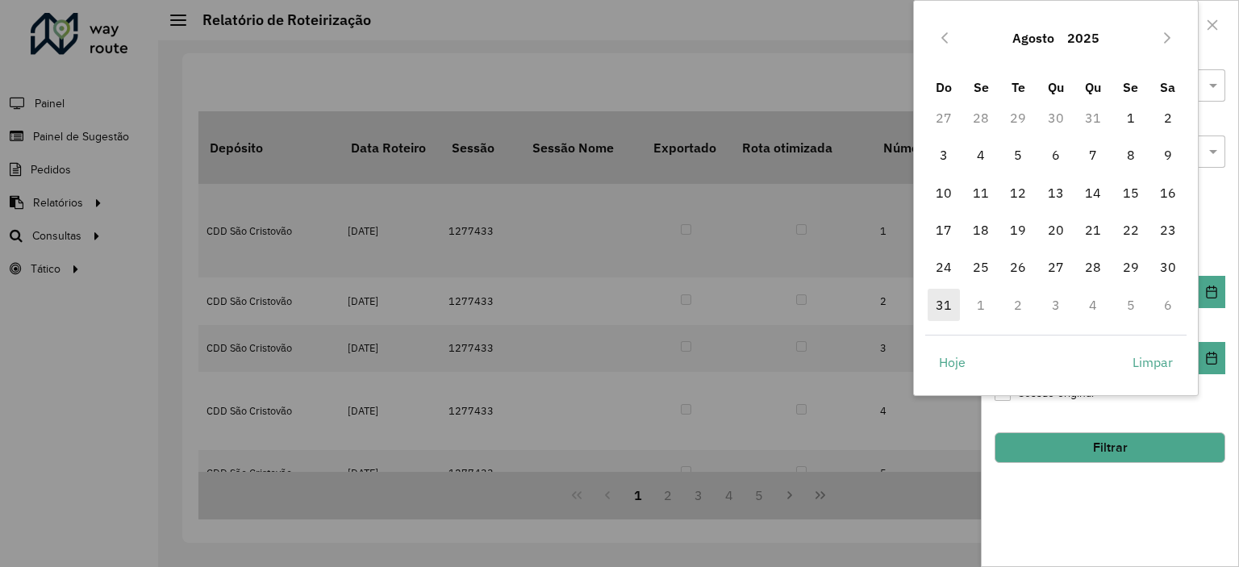
click at [947, 309] on span "31" at bounding box center [943, 305] width 32 height 32
type input "**********"
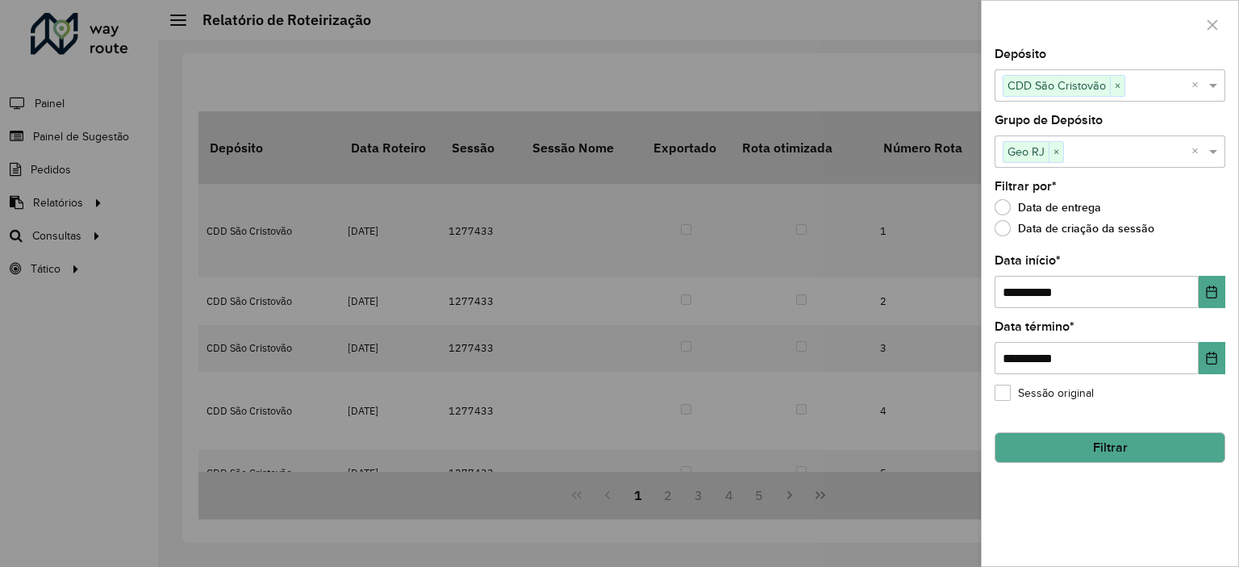
click at [1148, 441] on button "Filtrar" at bounding box center [1109, 447] width 231 height 31
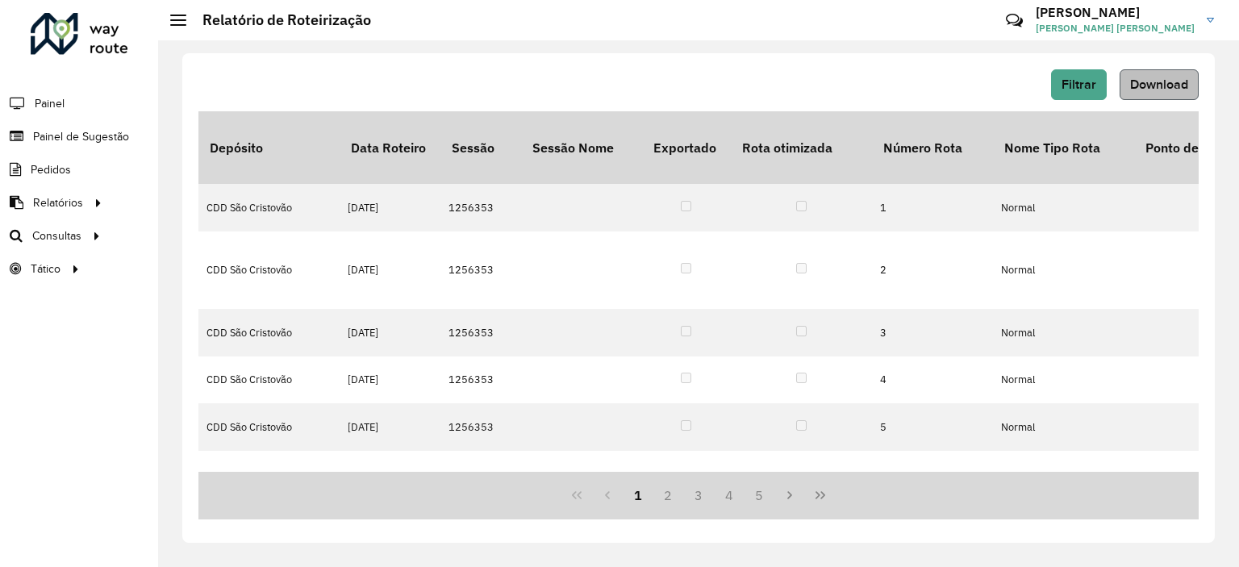
click at [1163, 83] on span "Download" at bounding box center [1159, 84] width 58 height 14
